Goal: Communication & Community: Answer question/provide support

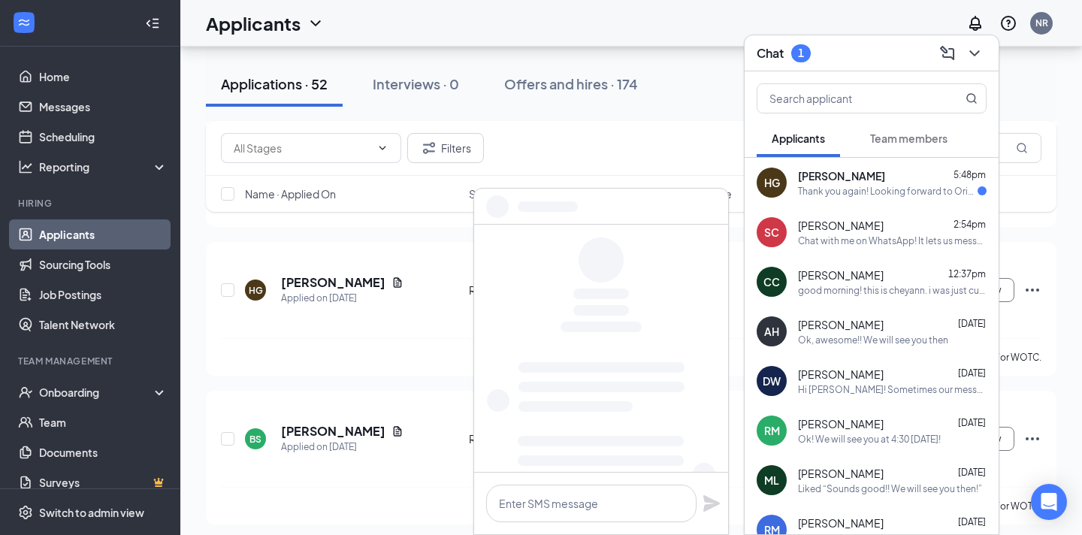
scroll to position [418, 0]
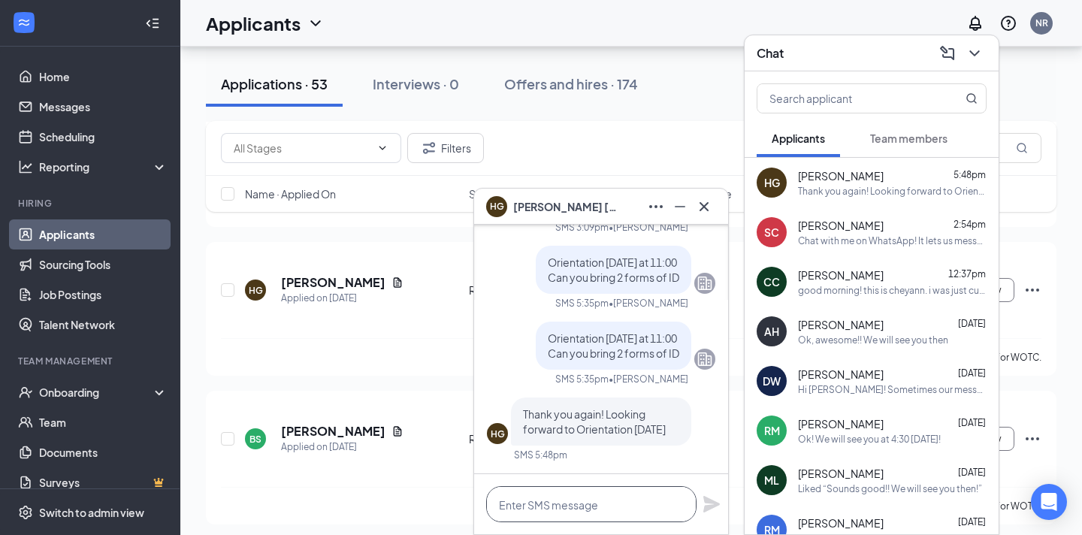
click at [595, 512] on textarea at bounding box center [591, 504] width 210 height 36
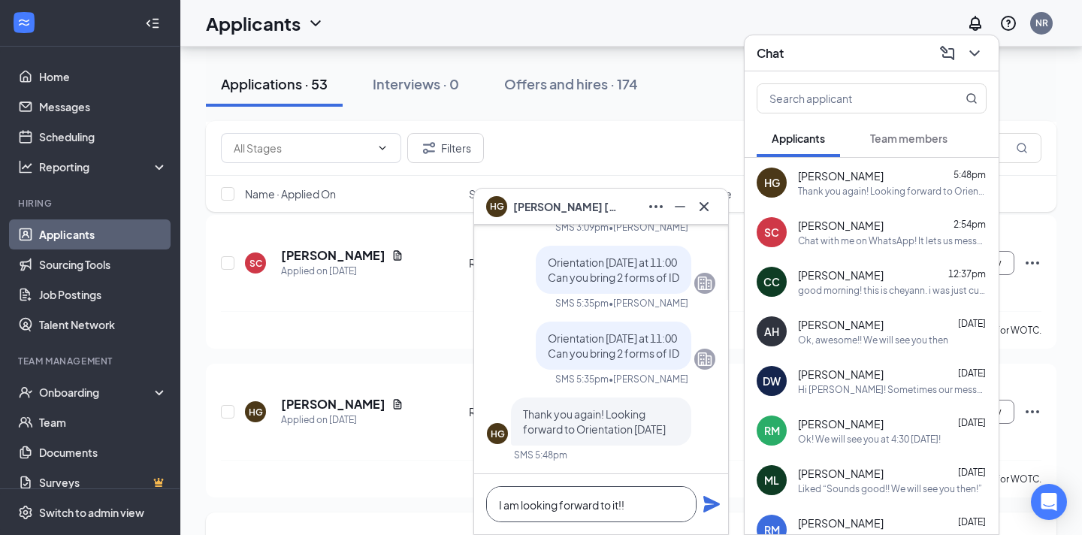
scroll to position [0, 0]
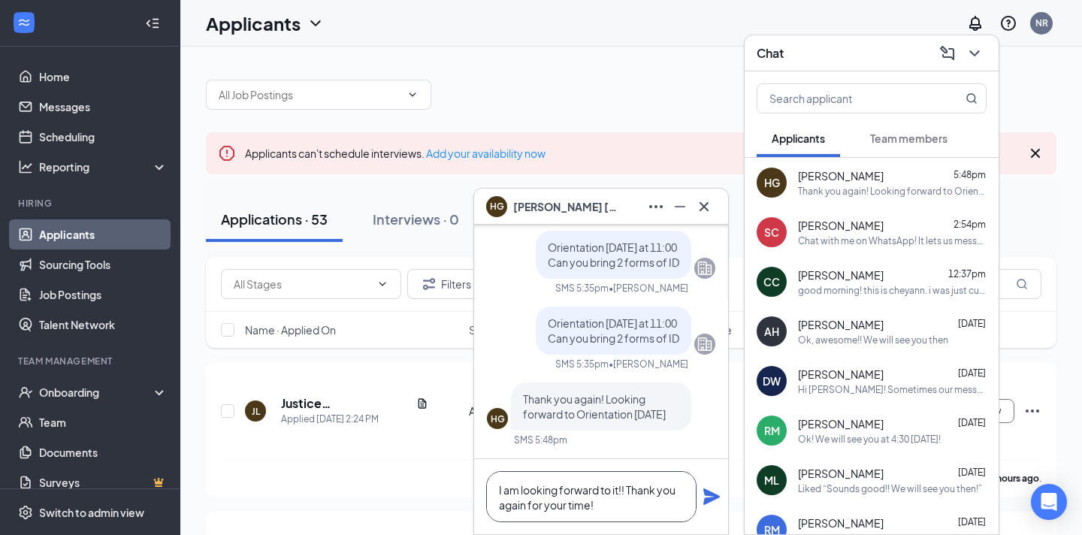
type textarea "I am looking forward to it!! Thank you again for your time!"
click at [715, 493] on icon "Plane" at bounding box center [711, 496] width 17 height 17
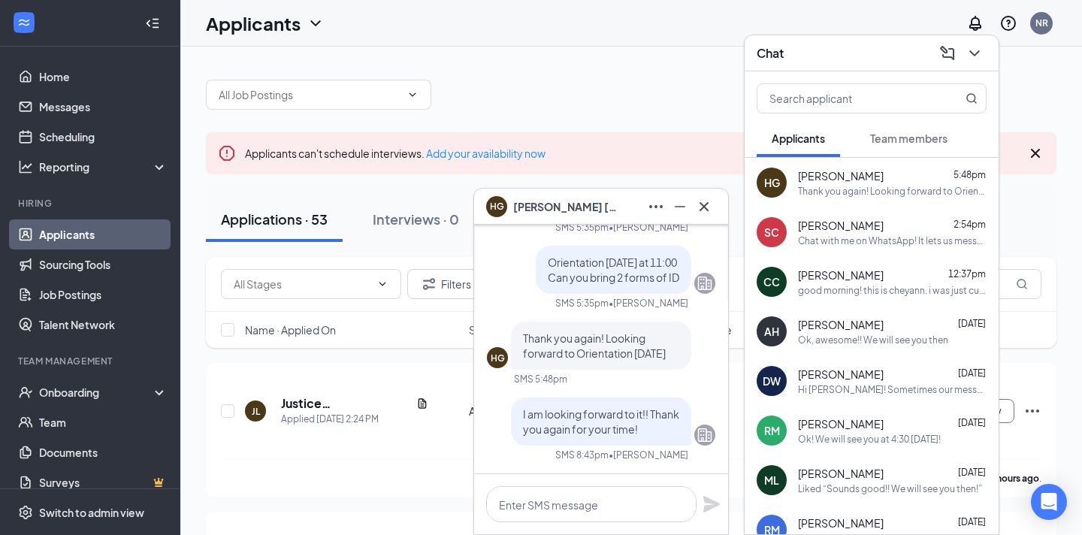
click at [711, 216] on div at bounding box center [704, 207] width 24 height 24
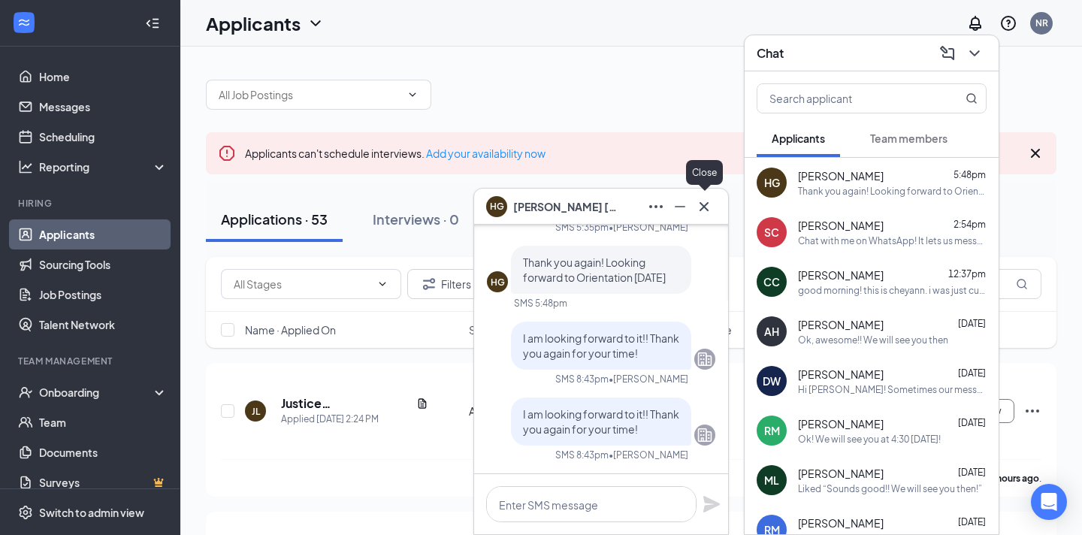
click at [709, 209] on icon "Cross" at bounding box center [704, 207] width 18 height 18
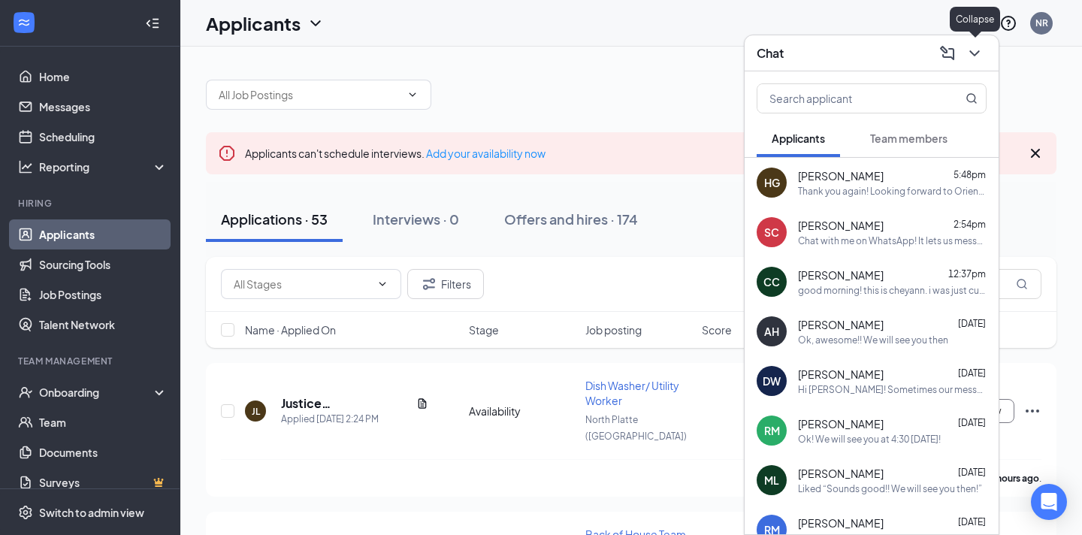
click at [970, 63] on button at bounding box center [974, 53] width 24 height 24
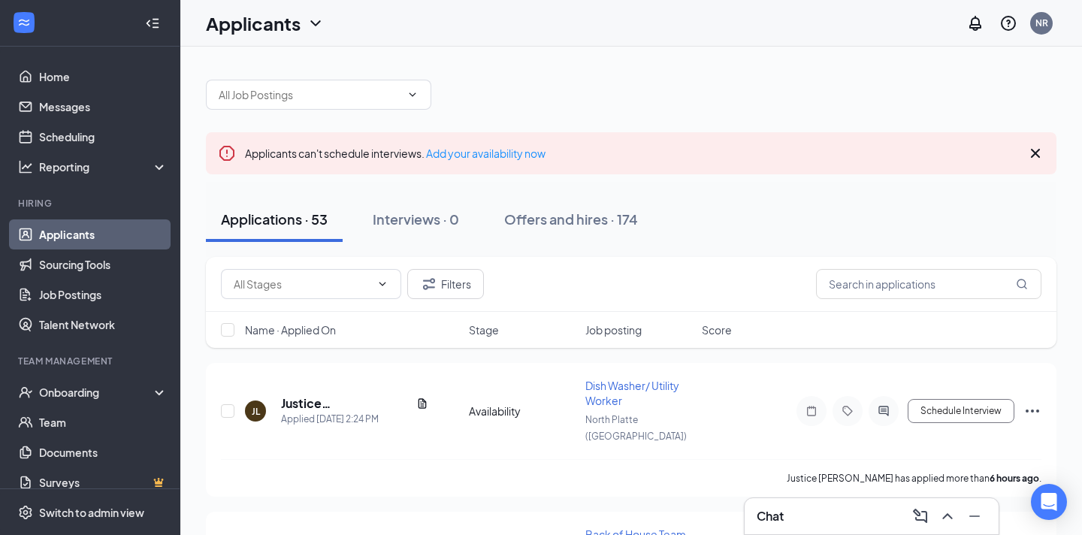
click at [1036, 155] on icon "Cross" at bounding box center [1034, 153] width 9 height 9
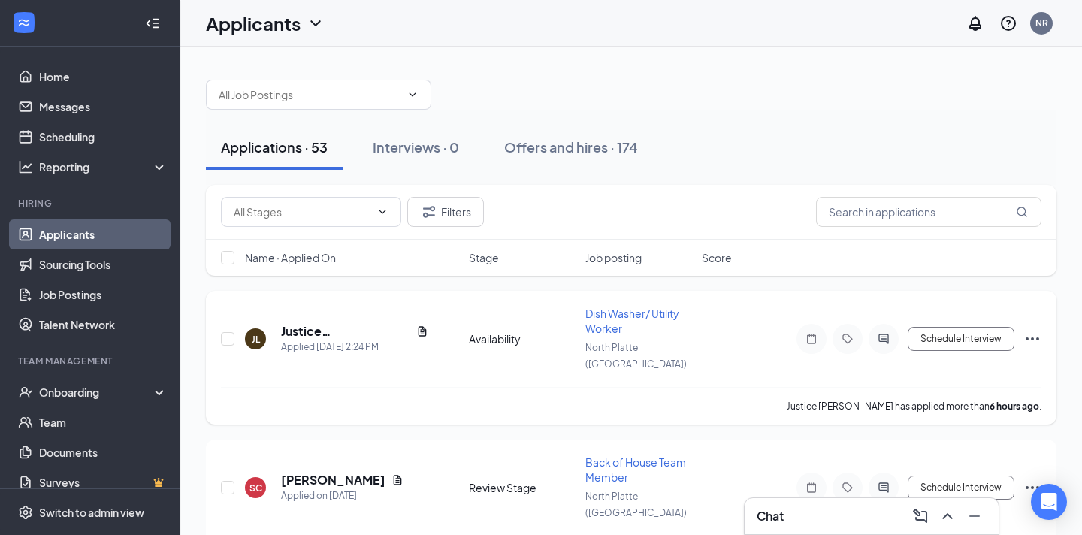
click at [1036, 337] on icon "Ellipses" at bounding box center [1032, 338] width 14 height 3
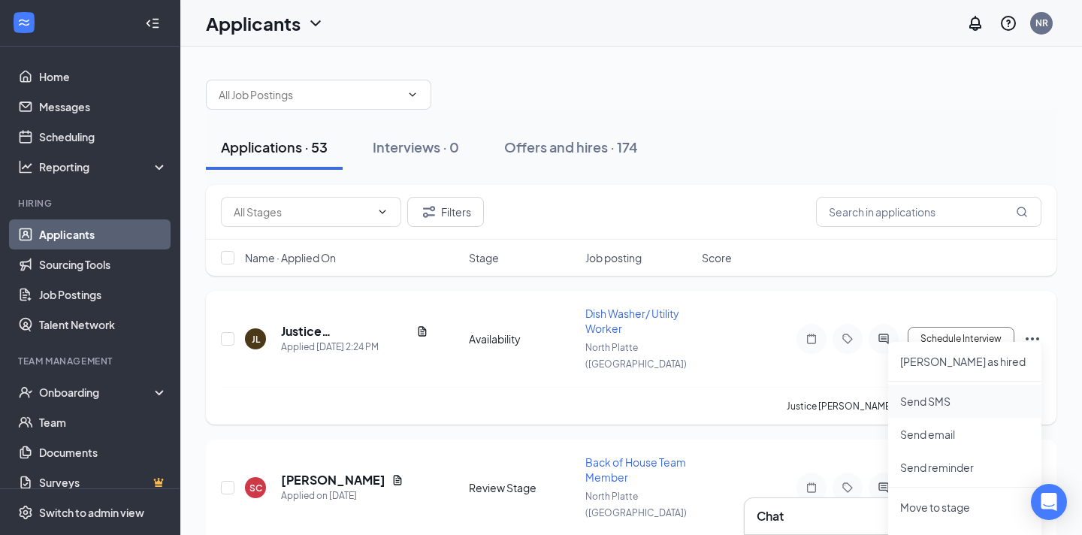
click at [964, 406] on p "Send SMS" at bounding box center [964, 401] width 129 height 15
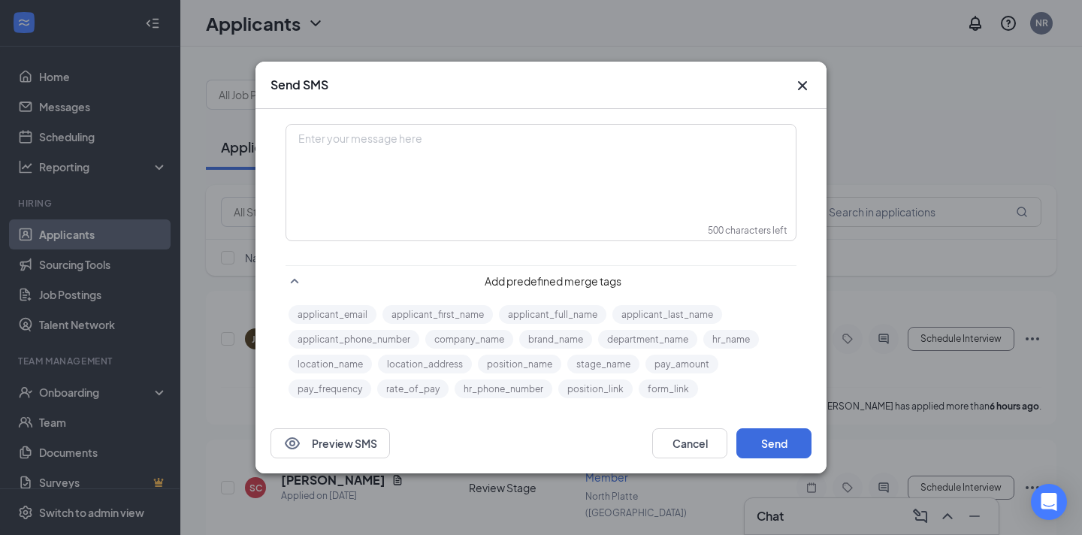
click at [576, 173] on div "Enter your message here" at bounding box center [541, 162] width 508 height 75
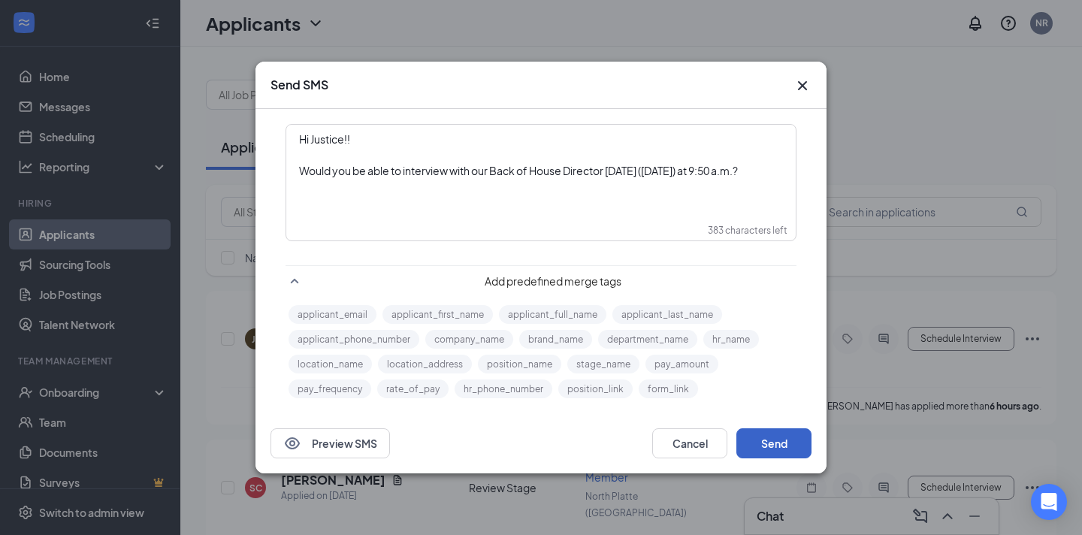
click at [780, 431] on button "Send" at bounding box center [773, 443] width 75 height 30
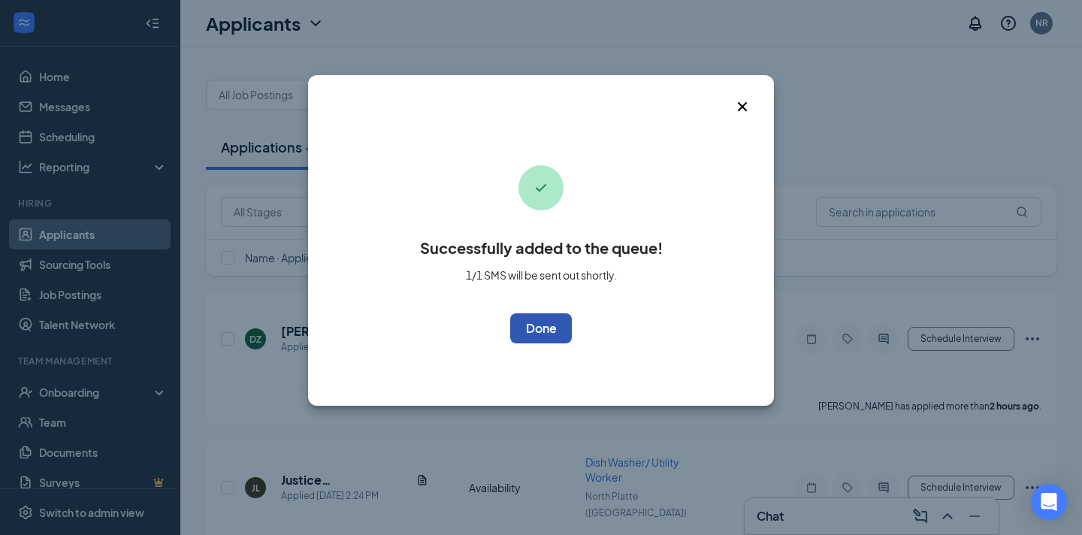
click at [545, 327] on button "OK" at bounding box center [541, 328] width 62 height 30
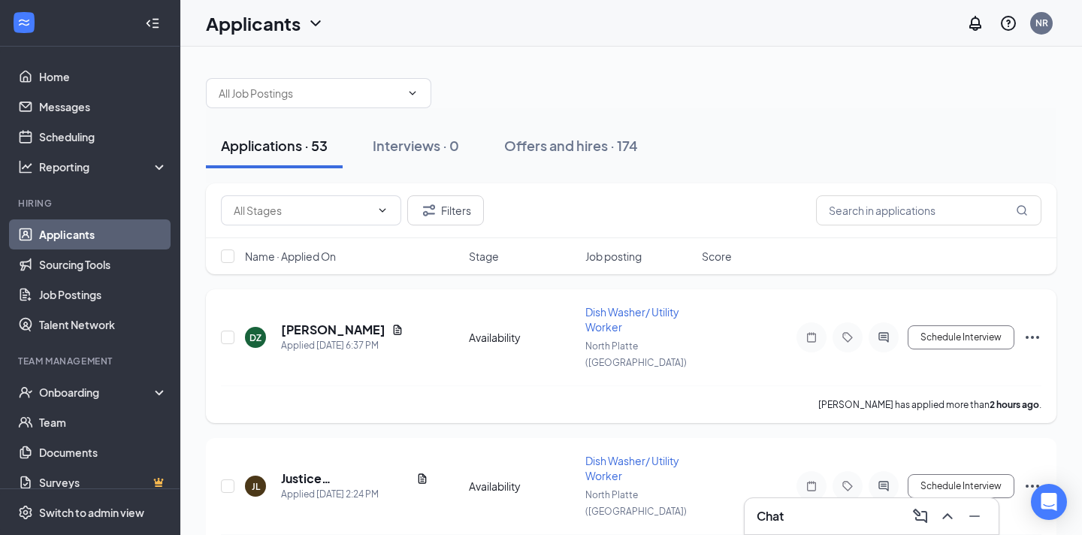
scroll to position [26, 0]
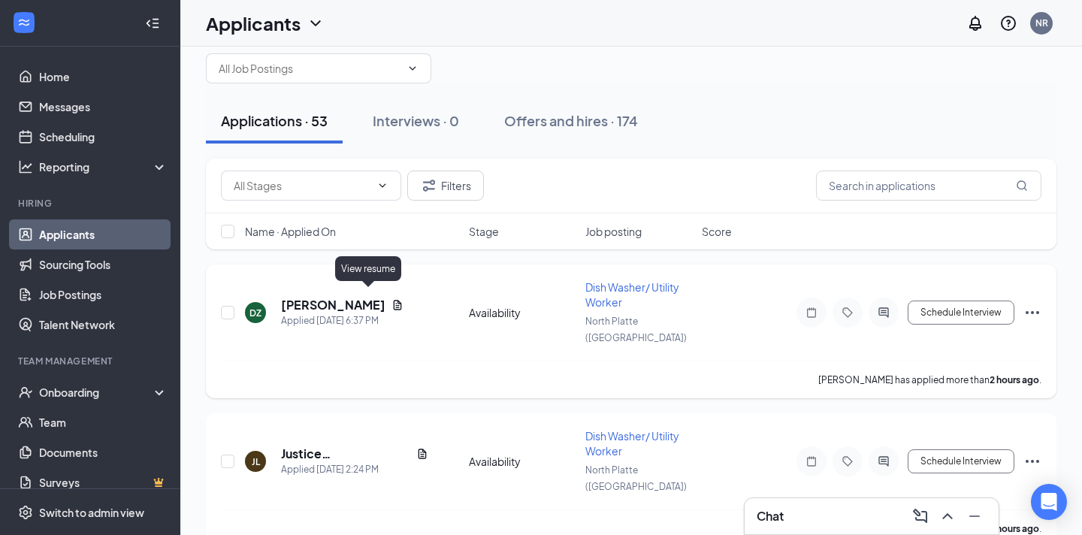
click at [391, 299] on icon "Document" at bounding box center [397, 305] width 12 height 12
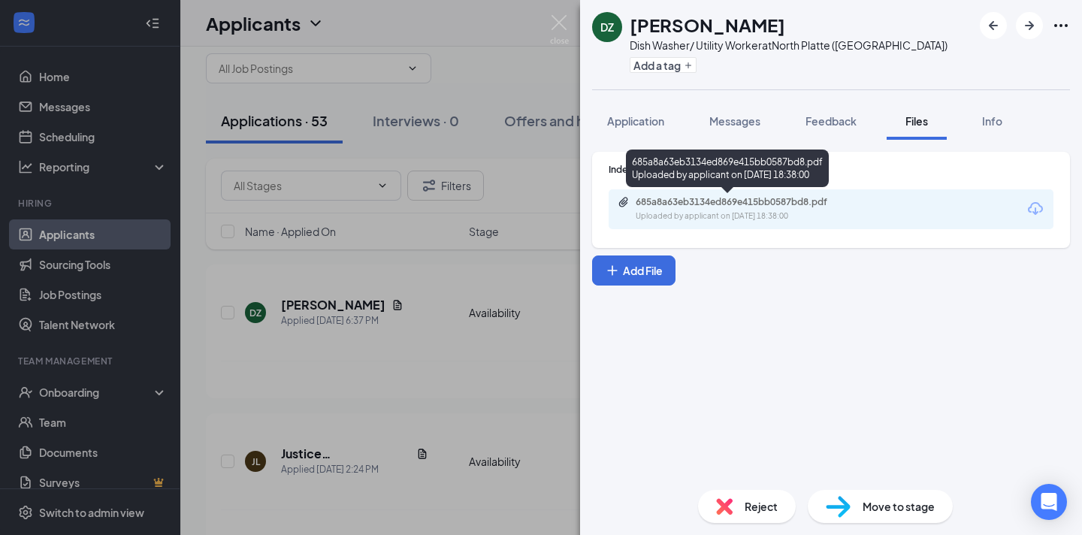
click at [771, 219] on div "Uploaded by applicant on [DATE] 18:38:00" at bounding box center [747, 216] width 225 height 12
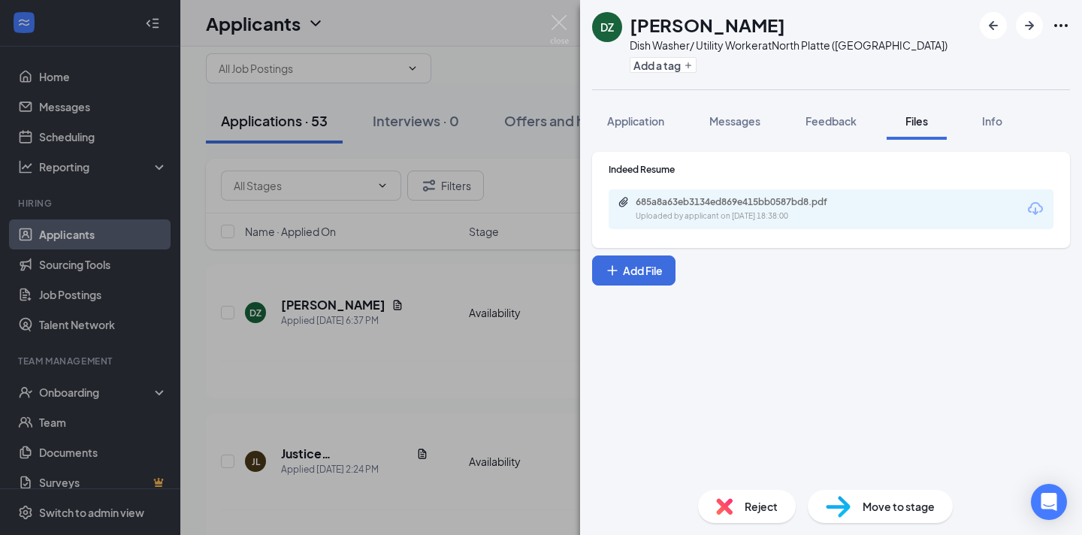
click at [449, 97] on div "DZ [PERSON_NAME] Dish Washer/ Utility Worker at [GEOGRAPHIC_DATA] ([GEOGRAPHIC_…" at bounding box center [541, 267] width 1082 height 535
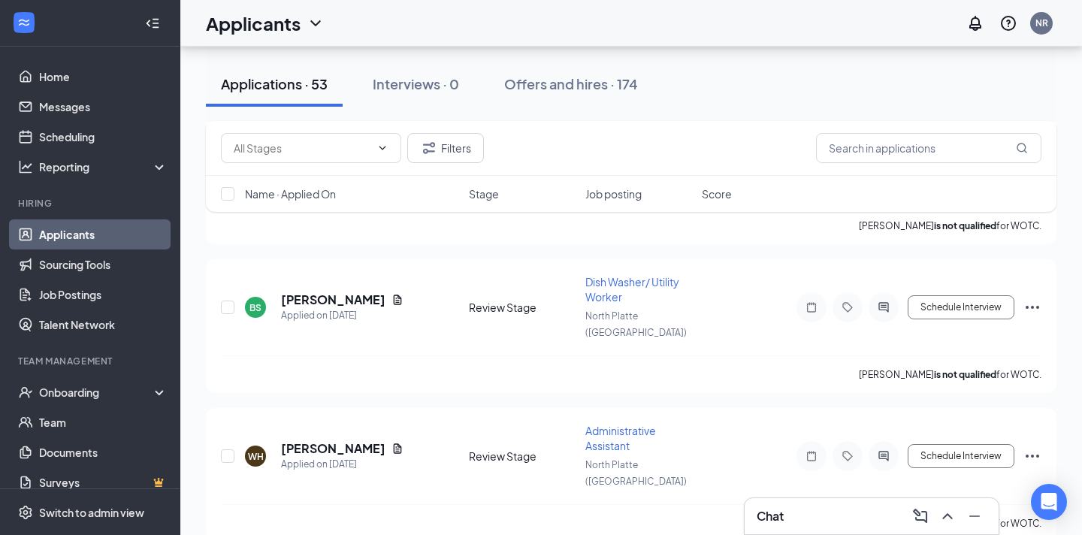
scroll to position [520, 0]
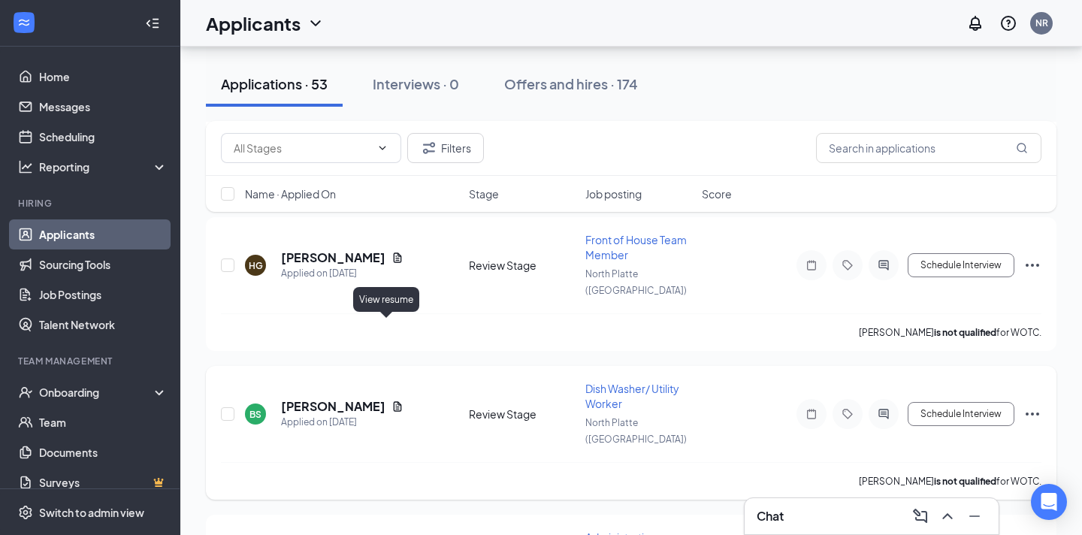
click at [394, 401] on icon "Document" at bounding box center [398, 406] width 8 height 10
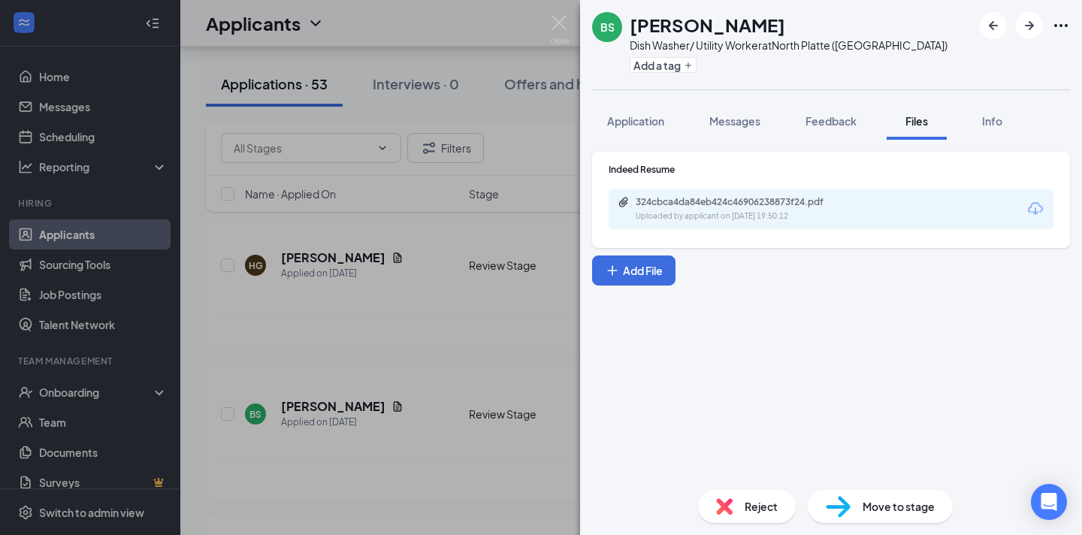
click at [353, 408] on div "BS [PERSON_NAME] Dish Washer/ Utility Worker at [GEOGRAPHIC_DATA] ([GEOGRAPHIC_…" at bounding box center [541, 267] width 1082 height 535
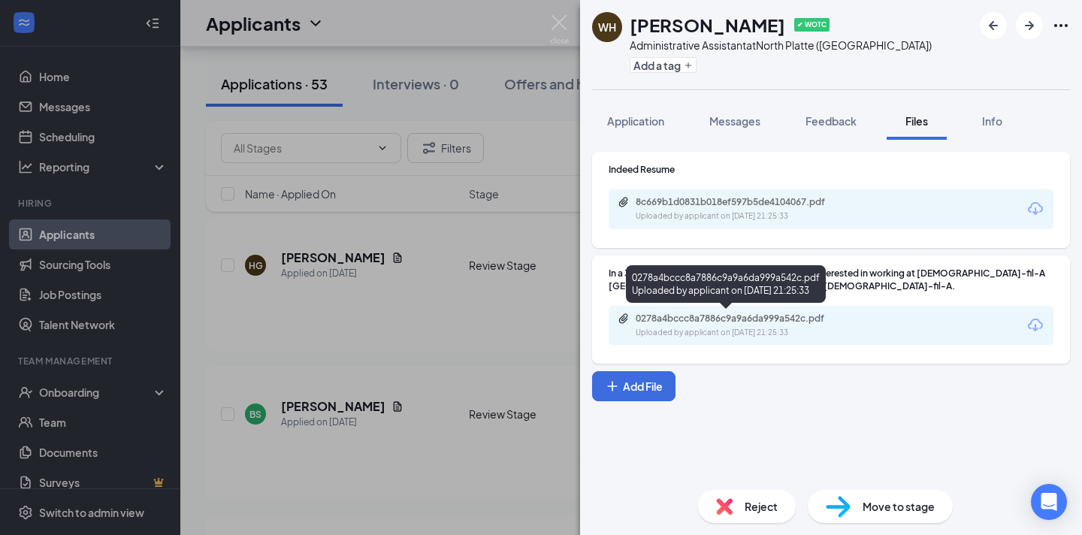
click at [777, 318] on div "0278a4bccc8a7886c9a9a6da999a542c.pdf" at bounding box center [740, 318] width 210 height 12
click at [531, 238] on div "WH [PERSON_NAME] ✔ WOTC Administrative Assistant at [GEOGRAPHIC_DATA] ([GEOGRAP…" at bounding box center [541, 267] width 1082 height 535
